Goal: Check status

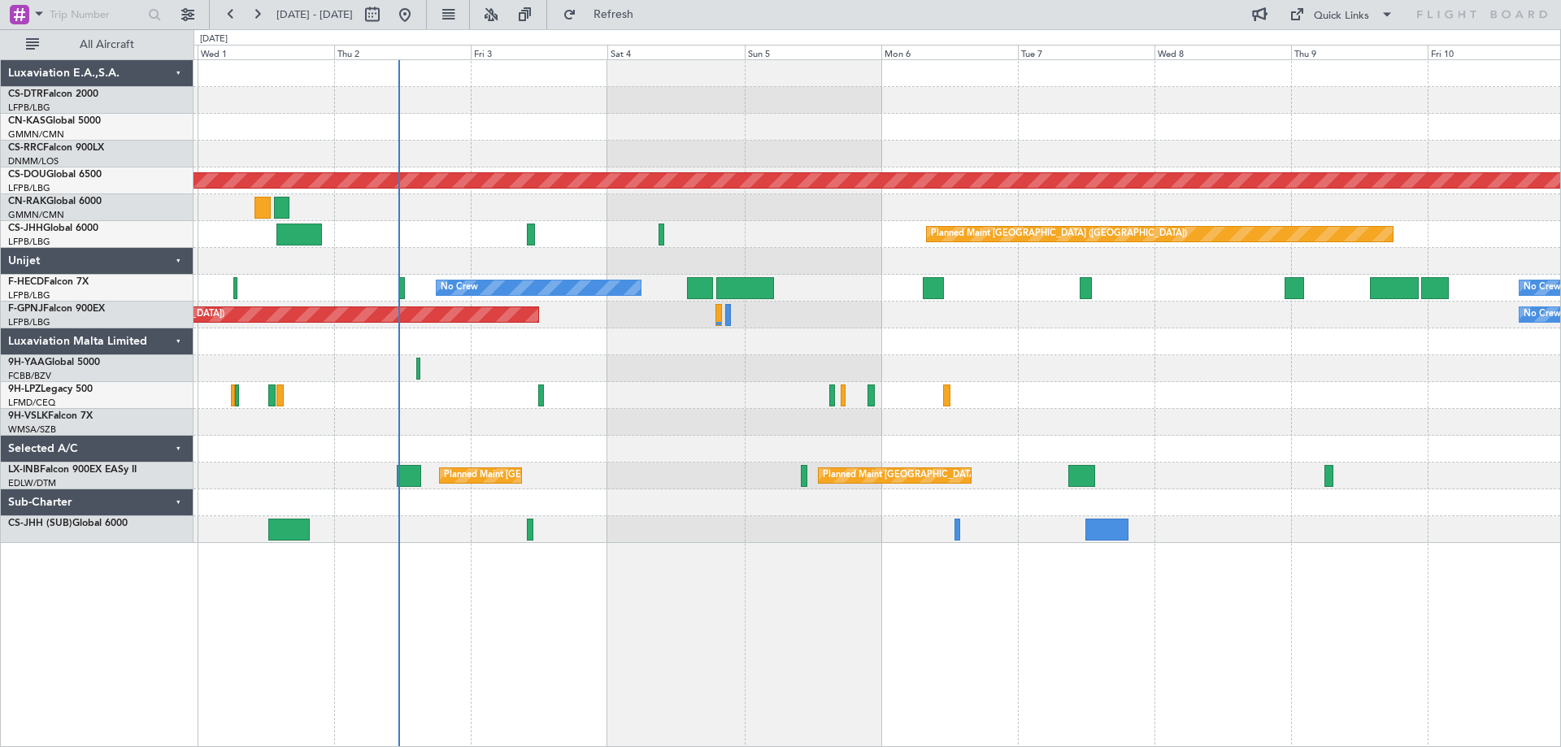
click at [1178, 451] on div "Planned Maint London ([GEOGRAPHIC_DATA]) Planned Maint [GEOGRAPHIC_DATA] ([GEOG…" at bounding box center [877, 301] width 1367 height 483
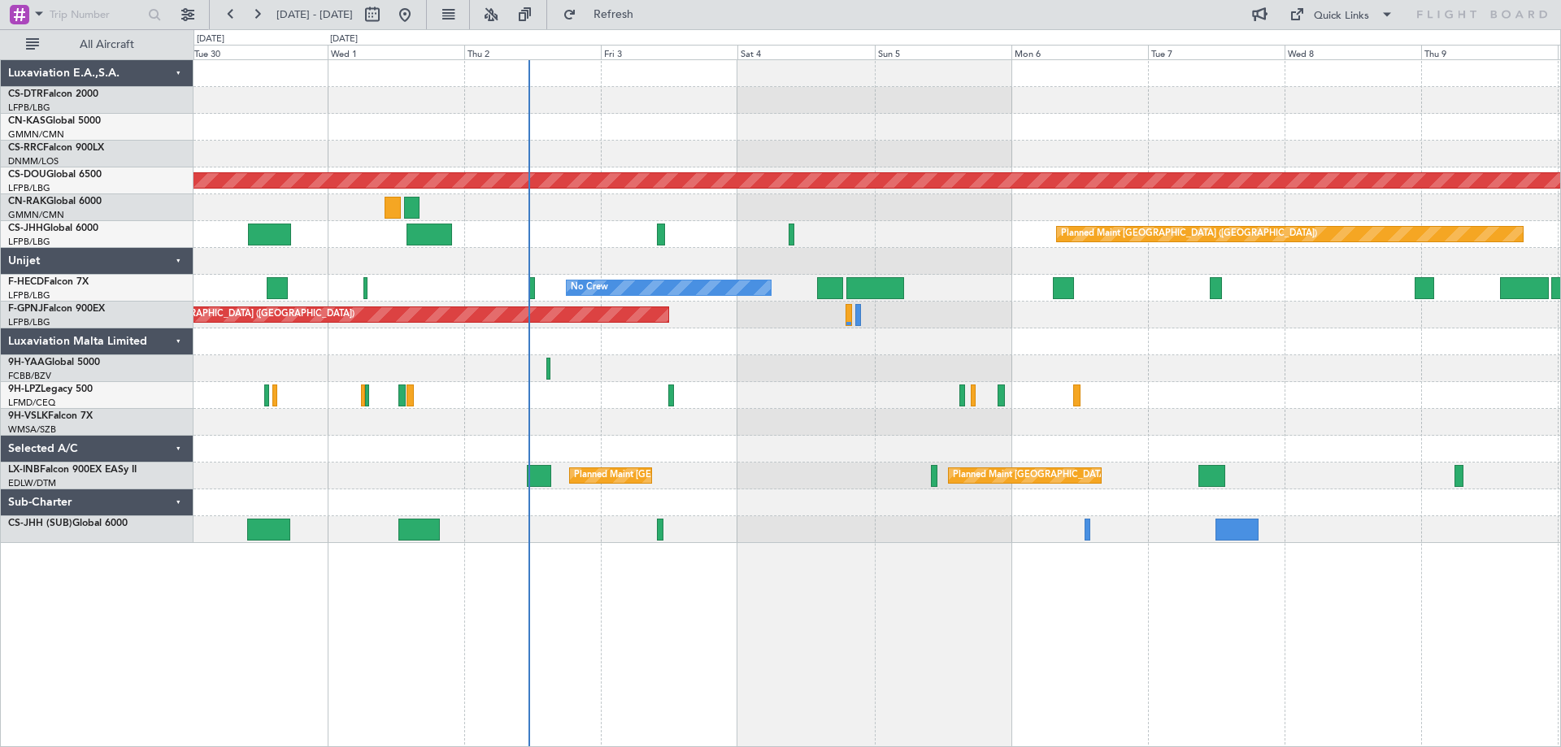
click at [1308, 436] on div "Planned Maint Nice ([GEOGRAPHIC_DATA]) Planned Maint [GEOGRAPHIC_DATA] ([GEOGRA…" at bounding box center [877, 301] width 1367 height 483
